Goal: Complete application form: Complete application form

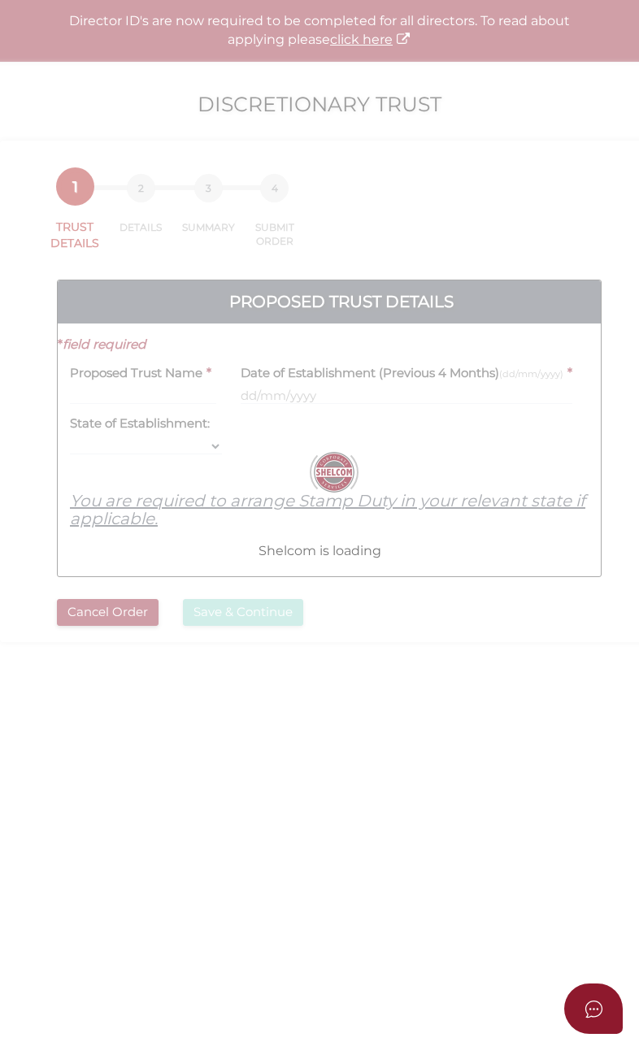
select select
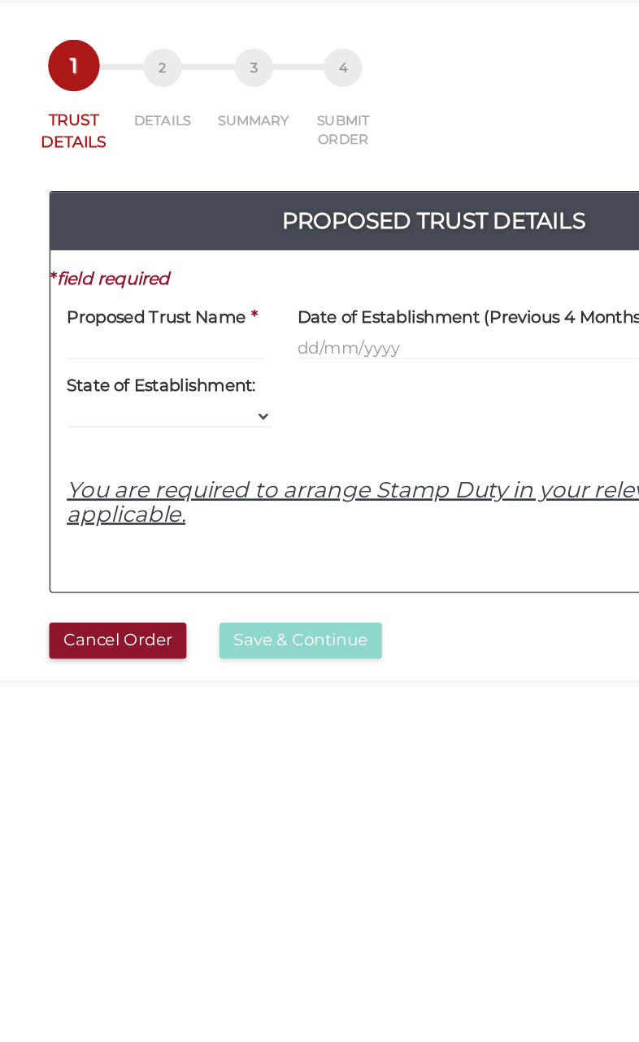
click at [108, 353] on div "Proposed Trust Name *" at bounding box center [143, 378] width 146 height 51
click at [93, 386] on input "text" at bounding box center [143, 395] width 146 height 18
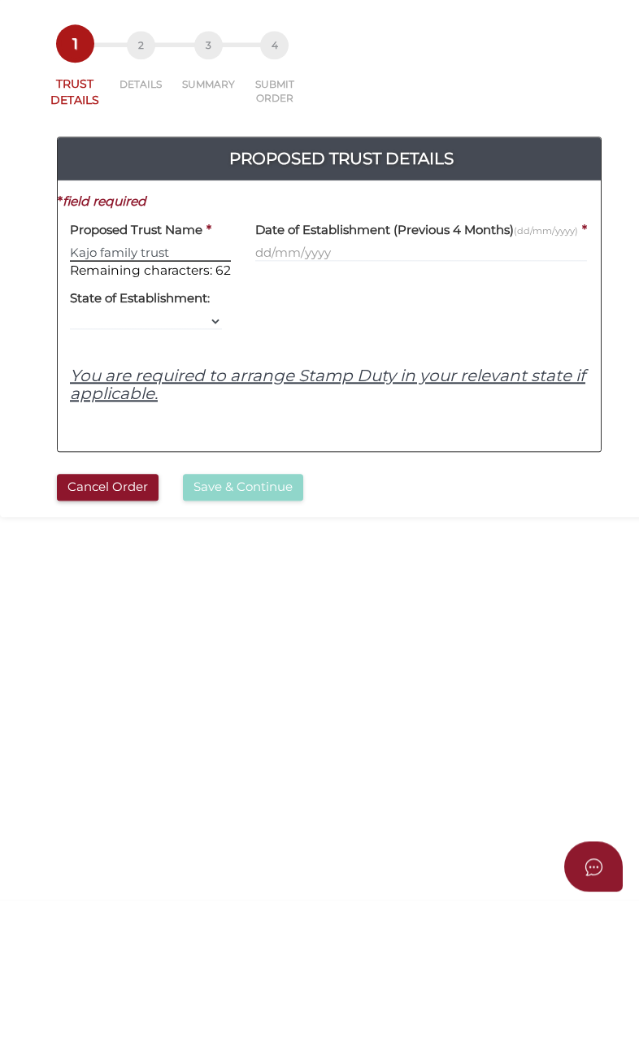
type input "Kajo family trust"
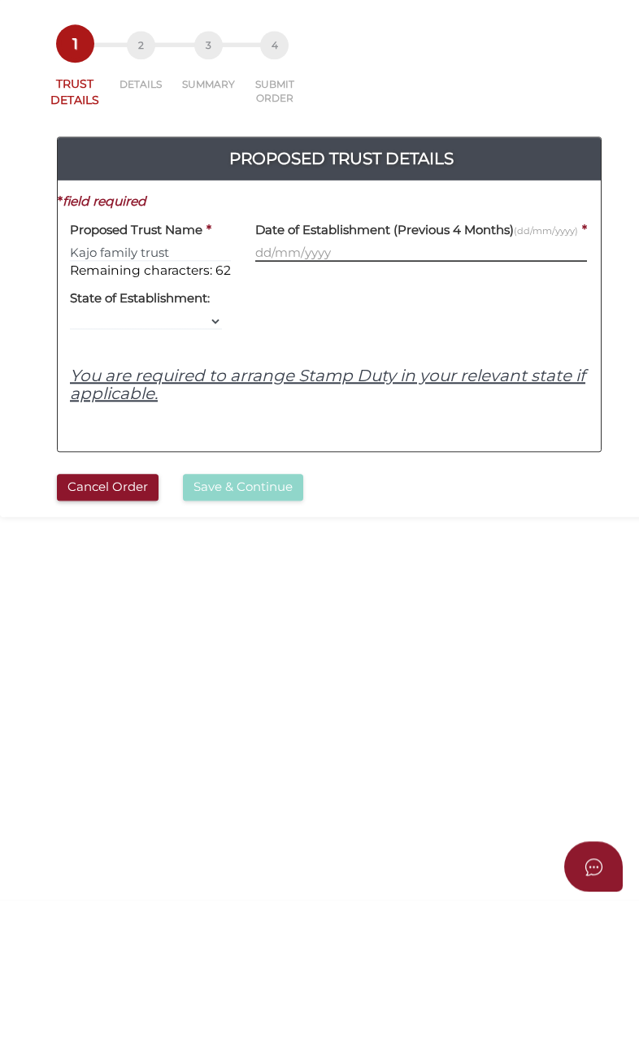
click at [306, 386] on input "text" at bounding box center [421, 395] width 332 height 18
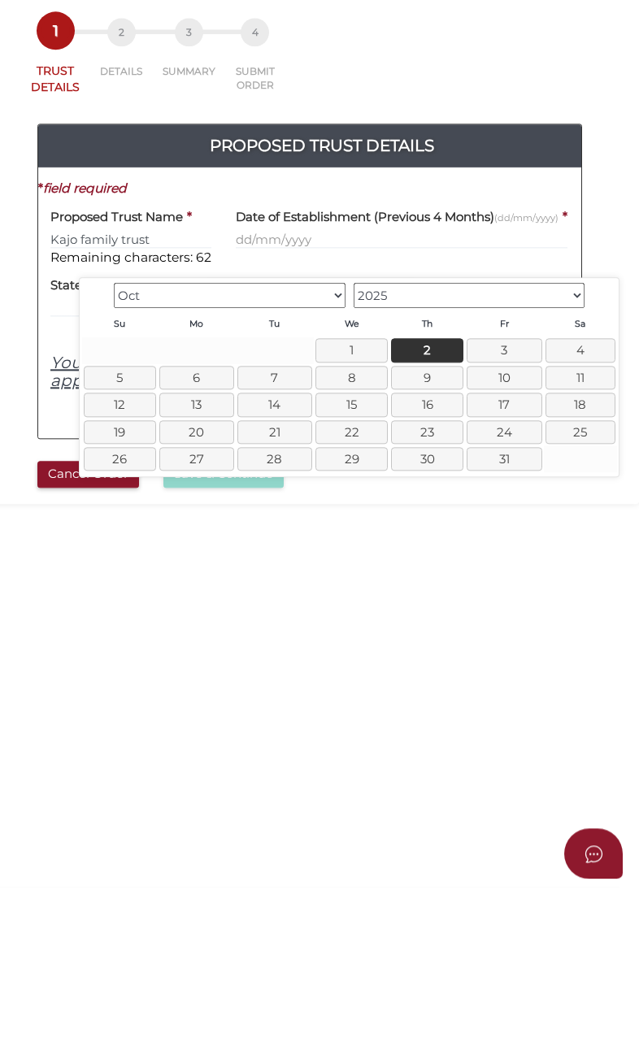
click at [435, 493] on link "2" at bounding box center [427, 505] width 72 height 24
type input "[DATE]"
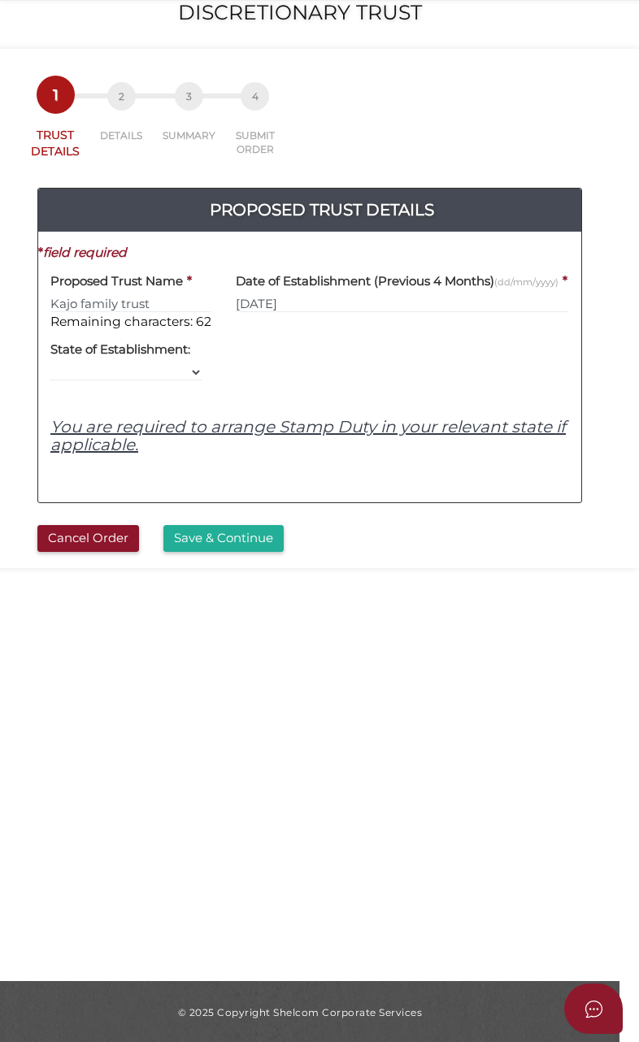
click at [114, 357] on h4 "State of Establishment:" at bounding box center [120, 350] width 140 height 14
click at [172, 381] on select "VIC ACT [GEOGRAPHIC_DATA] [GEOGRAPHIC_DATA] QLD [GEOGRAPHIC_DATA] [GEOGRAPHIC_D…" at bounding box center [126, 372] width 152 height 18
select select "VIC"
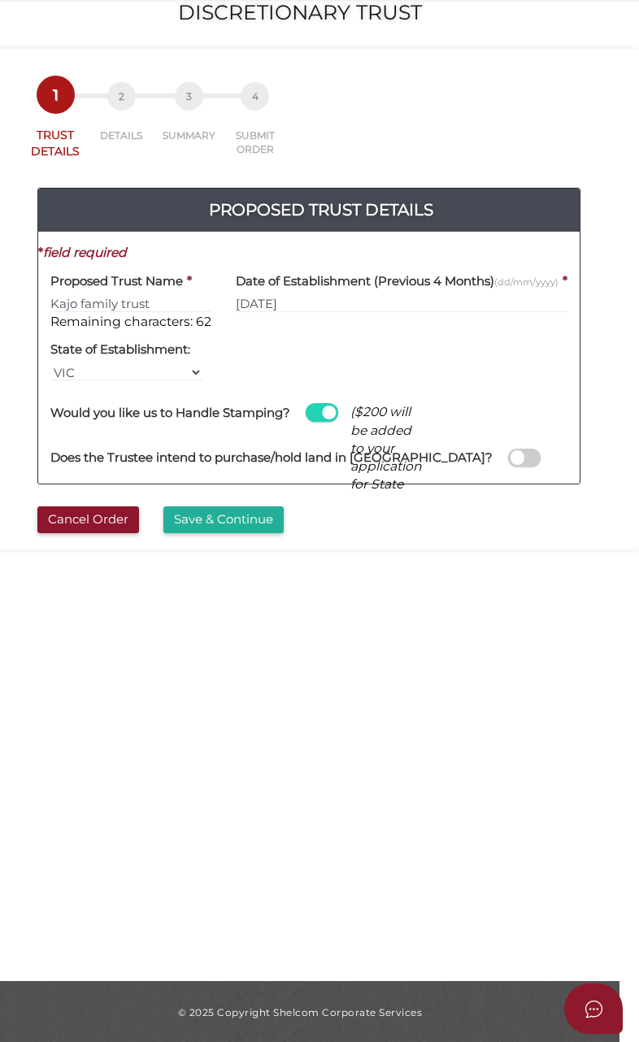
click at [214, 533] on button "Save & Continue" at bounding box center [223, 519] width 120 height 27
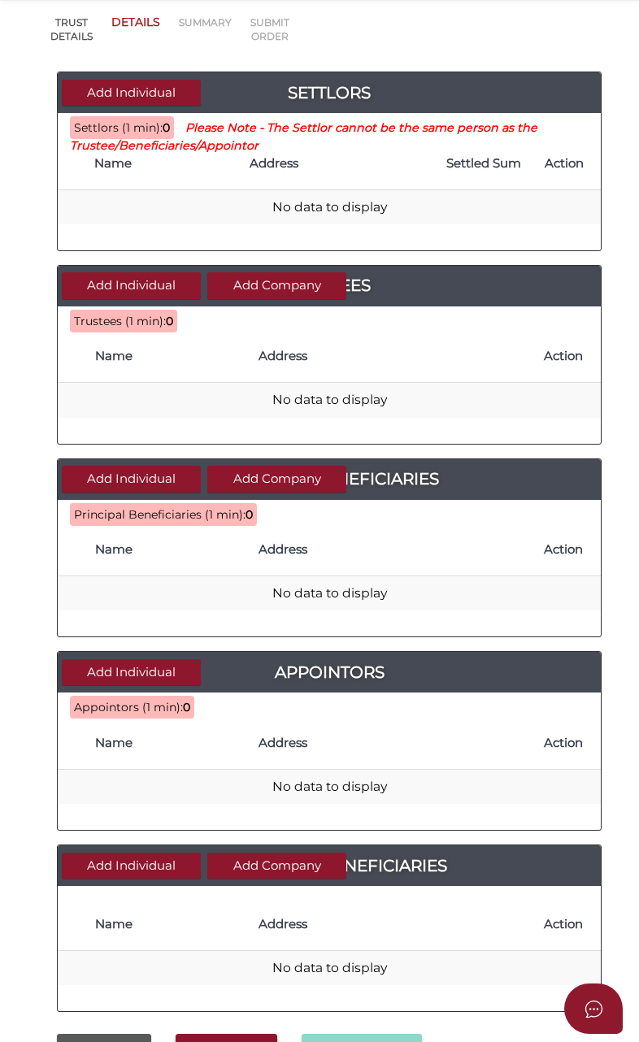
scroll to position [211, 0]
